Goal: Check status: Check status

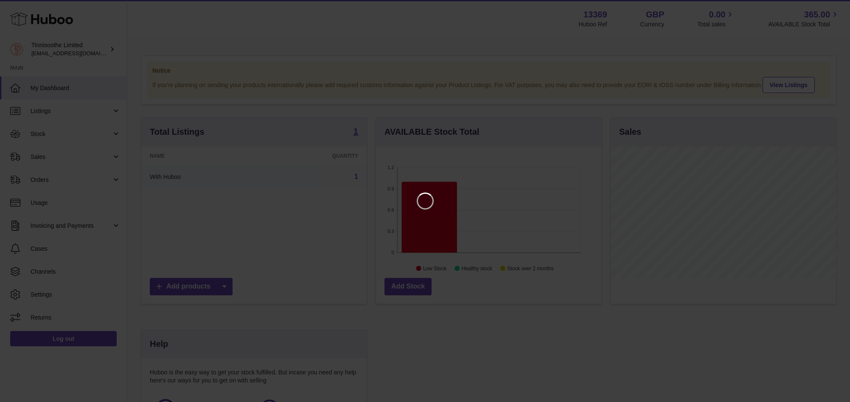
scroll to position [132, 228]
click at [835, 4] on icon "Close" at bounding box center [834, 8] width 10 height 10
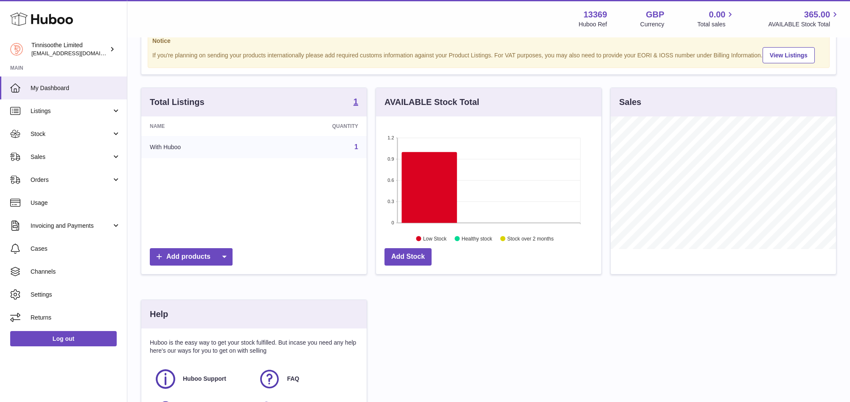
scroll to position [0, 0]
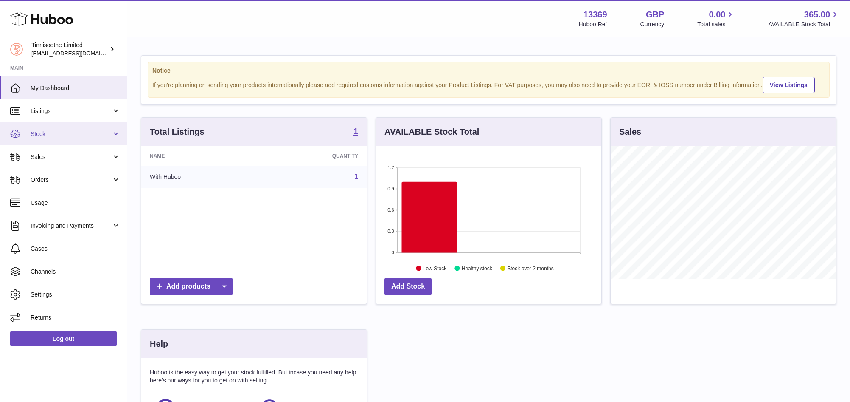
click at [40, 132] on span "Stock" at bounding box center [71, 134] width 81 height 8
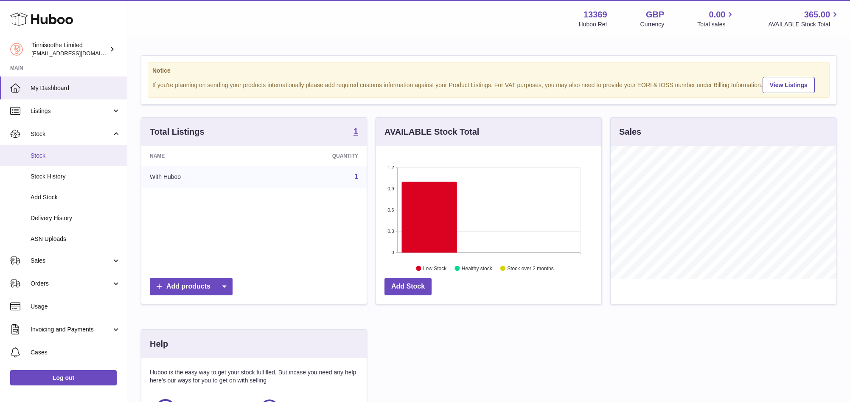
click at [49, 156] on span "Stock" at bounding box center [76, 156] width 90 height 8
click at [42, 181] on link "Stock History" at bounding box center [63, 176] width 127 height 21
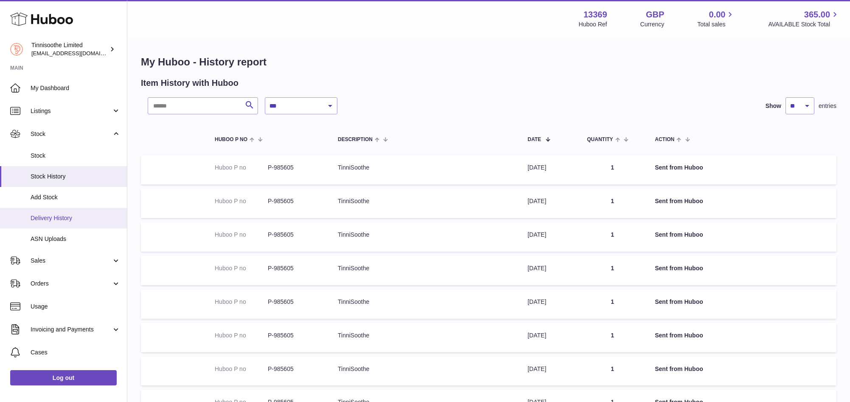
click at [55, 216] on span "Delivery History" at bounding box center [76, 218] width 90 height 8
